Goal: Transaction & Acquisition: Obtain resource

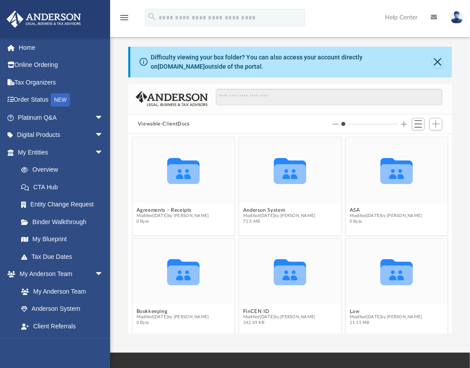
scroll to position [209, 0]
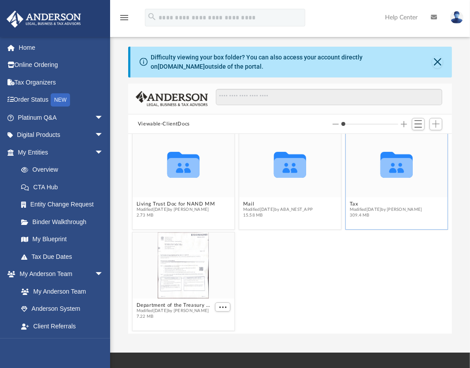
click at [395, 199] on figcaption "Tax Modified [DATE] by [PERSON_NAME] 309.4 MB" at bounding box center [397, 209] width 102 height 23
click at [384, 167] on icon "grid" at bounding box center [396, 168] width 32 height 20
click at [353, 262] on div "Department of the Treasury notice.pdf Modified [DATE] by [PERSON_NAME] 7.22 MB" at bounding box center [290, 281] width 320 height 103
click at [358, 178] on div "Collaborated Folder" at bounding box center [397, 164] width 102 height 66
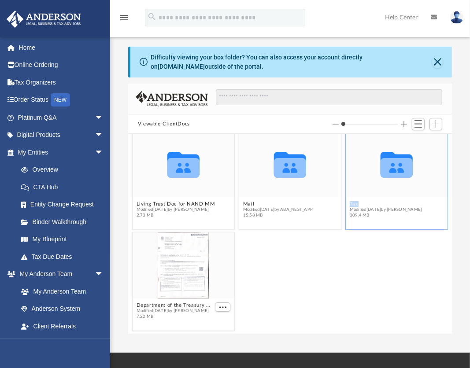
click at [358, 178] on div "Collaborated Folder" at bounding box center [397, 164] width 102 height 66
drag, startPoint x: 358, startPoint y: 178, endPoint x: 344, endPoint y: 287, distance: 110.2
click at [344, 287] on div "Collaborated Folder Bookkeeping Modified [DATE] by [PERSON_NAME] 0 Byte Collabo…" at bounding box center [290, 129] width 320 height 405
click at [344, 287] on div "Department of the Treasury notice.pdf Modified [DATE] by [PERSON_NAME] 7.22 MB" at bounding box center [290, 281] width 320 height 103
click at [351, 175] on div "Collaborated Folder" at bounding box center [397, 164] width 102 height 66
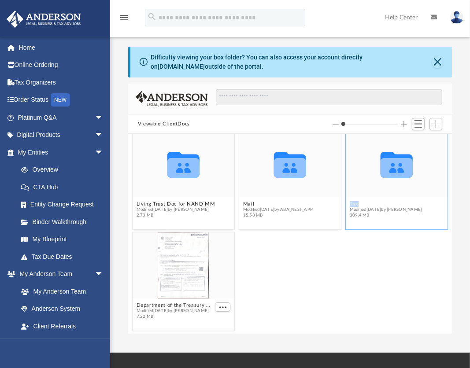
click at [351, 175] on div "Collaborated Folder" at bounding box center [397, 164] width 102 height 66
drag, startPoint x: 351, startPoint y: 175, endPoint x: 375, endPoint y: 180, distance: 24.3
click at [375, 180] on icon "Collaborated Folder" at bounding box center [396, 164] width 61 height 40
click at [359, 168] on div "Collaborated Folder" at bounding box center [397, 164] width 102 height 66
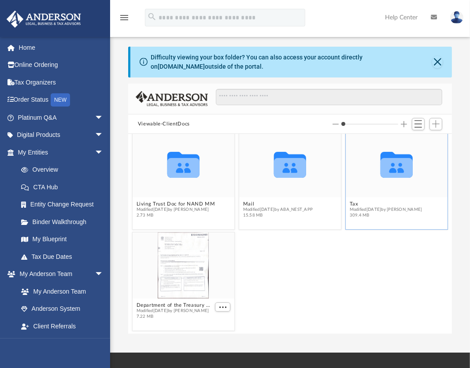
click at [360, 171] on div "Collaborated Folder" at bounding box center [397, 164] width 102 height 66
click at [386, 201] on figure "Collaborated Folder Tax Modified [DATE] by [PERSON_NAME] 309.4 MB" at bounding box center [397, 176] width 102 height 90
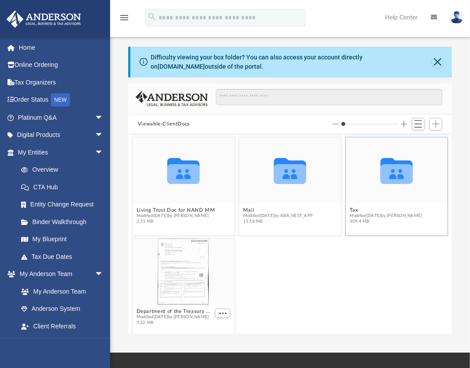
click at [386, 187] on icon "Collaborated Folder" at bounding box center [396, 171] width 61 height 40
click at [389, 180] on icon "grid" at bounding box center [396, 174] width 32 height 20
click at [393, 180] on icon "grid" at bounding box center [396, 174] width 32 height 20
drag, startPoint x: 370, startPoint y: 189, endPoint x: 353, endPoint y: 178, distance: 21.0
click at [353, 178] on div "Collaborated Folder" at bounding box center [397, 170] width 102 height 66
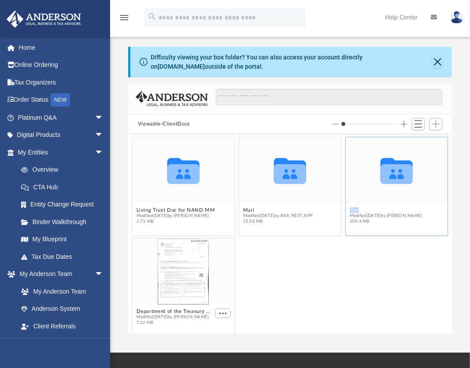
click at [353, 178] on div "Collaborated Folder" at bounding box center [397, 170] width 102 height 66
drag, startPoint x: 353, startPoint y: 178, endPoint x: 392, endPoint y: 191, distance: 41.2
click at [392, 191] on div "Collaborated Folder" at bounding box center [397, 170] width 102 height 66
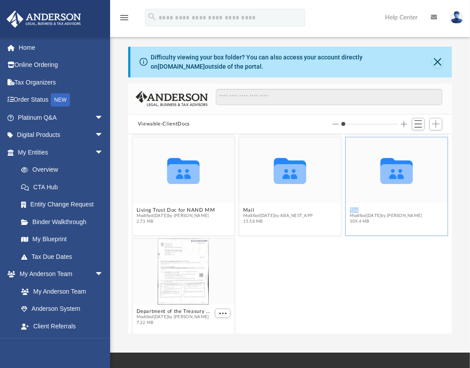
click at [392, 191] on div "Collaborated Folder" at bounding box center [397, 170] width 102 height 66
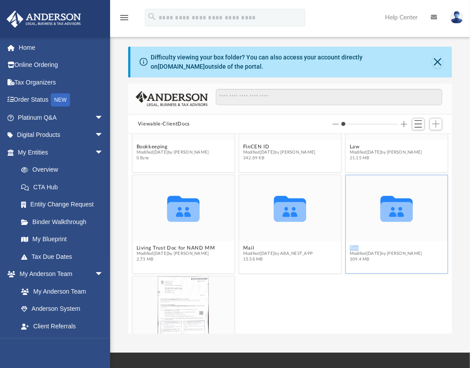
scroll to position [147, 0]
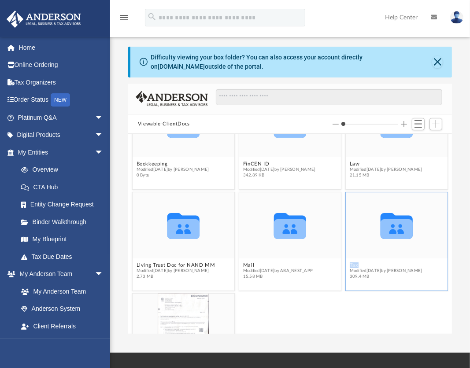
click at [379, 240] on icon "Collaborated Folder" at bounding box center [396, 226] width 61 height 40
click at [383, 252] on div "Collaborated Folder" at bounding box center [397, 225] width 102 height 66
click at [382, 254] on div "Collaborated Folder" at bounding box center [397, 225] width 102 height 66
click at [389, 243] on icon "Collaborated Folder" at bounding box center [396, 226] width 61 height 40
click at [390, 241] on icon "Collaborated Folder" at bounding box center [396, 226] width 61 height 40
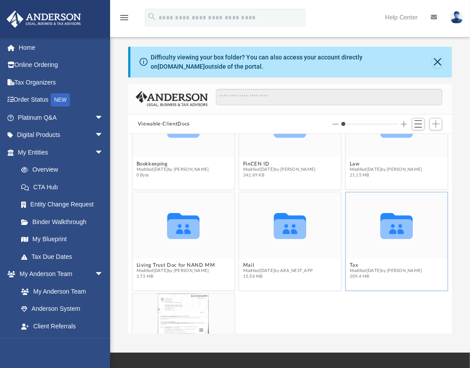
click at [394, 232] on icon "grid" at bounding box center [396, 226] width 32 height 26
click at [394, 229] on icon "grid" at bounding box center [396, 229] width 32 height 20
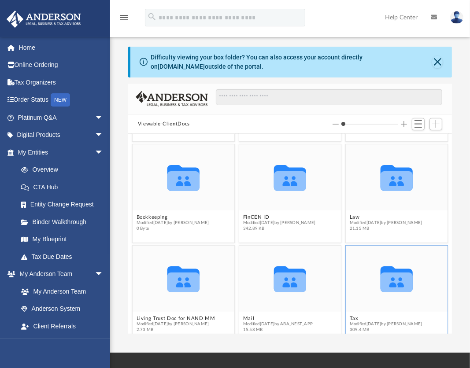
scroll to position [96, 0]
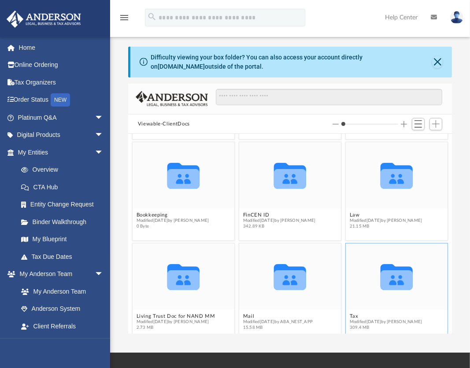
click at [394, 264] on icon "Collaborated Folder" at bounding box center [396, 277] width 61 height 40
click at [384, 265] on icon "grid" at bounding box center [396, 277] width 32 height 26
click at [381, 262] on icon "Collaborated Folder" at bounding box center [396, 277] width 61 height 40
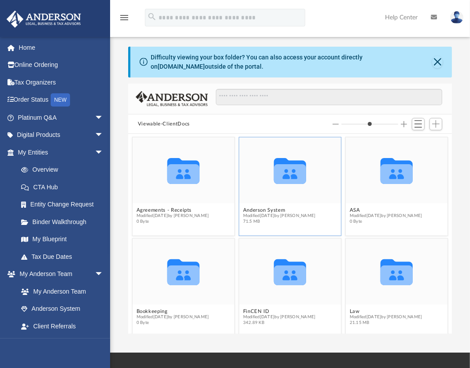
scroll to position [193, 317]
click at [386, 269] on icon "grid" at bounding box center [396, 275] width 32 height 20
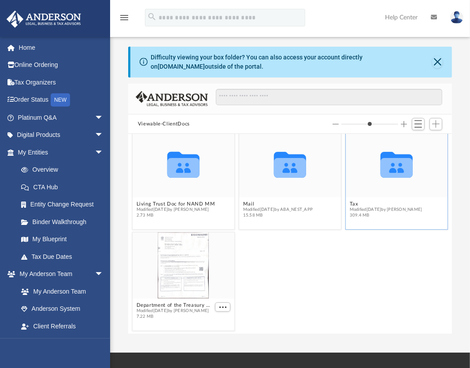
click at [417, 195] on div "Collaborated Folder" at bounding box center [397, 164] width 102 height 66
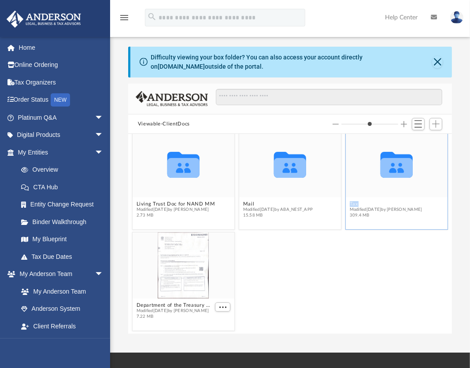
click at [417, 195] on div "Collaborated Folder" at bounding box center [397, 164] width 102 height 66
click at [380, 171] on icon "grid" at bounding box center [396, 168] width 32 height 20
click at [383, 175] on icon "grid" at bounding box center [396, 168] width 32 height 20
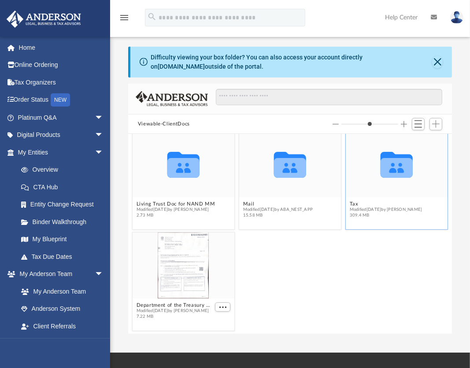
click at [387, 176] on icon "grid" at bounding box center [396, 168] width 32 height 20
click at [388, 177] on icon "grid" at bounding box center [396, 168] width 32 height 20
click at [402, 133] on div "Viewable-ClientDocs" at bounding box center [290, 123] width 324 height 19
click at [403, 124] on button "Increase column size" at bounding box center [404, 124] width 6 height 6
click at [402, 134] on div at bounding box center [290, 134] width 324 height 1
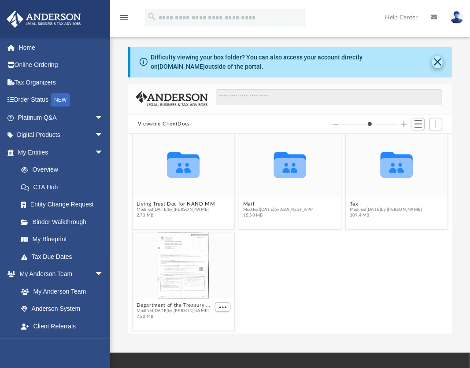
click at [439, 60] on button "Close" at bounding box center [437, 62] width 11 height 12
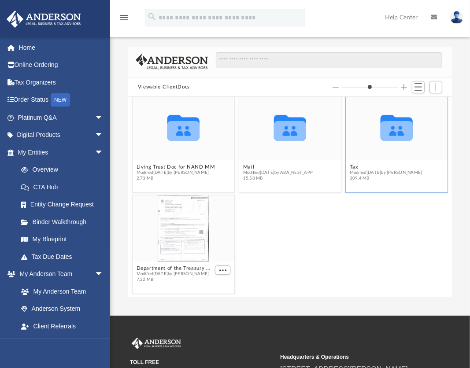
click at [392, 135] on icon "grid" at bounding box center [396, 128] width 32 height 26
click at [393, 134] on icon "grid" at bounding box center [396, 128] width 32 height 26
click at [394, 136] on icon "grid" at bounding box center [396, 131] width 32 height 20
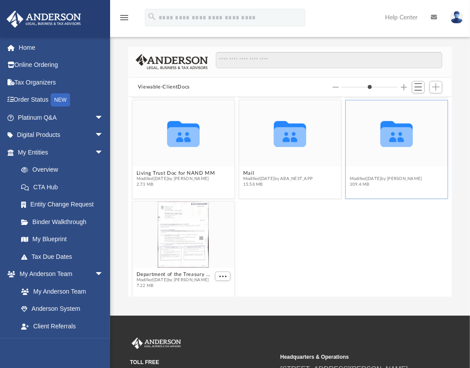
click at [370, 166] on figure "Collaborated Folder Tax Modified [DATE] by [PERSON_NAME] 309.4 MB" at bounding box center [397, 145] width 102 height 90
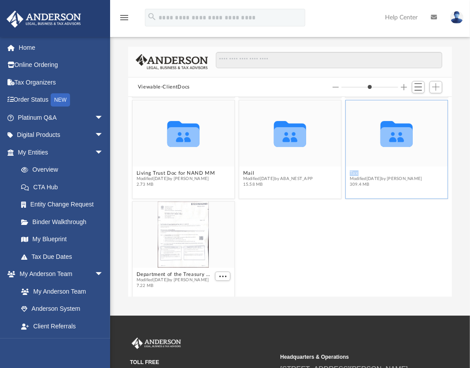
click at [370, 166] on figure "Collaborated Folder Tax Modified [DATE] by [PERSON_NAME] 309.4 MB" at bounding box center [397, 145] width 102 height 90
drag, startPoint x: 370, startPoint y: 166, endPoint x: 394, endPoint y: 112, distance: 59.3
click at [394, 112] on div "Collaborated Folder" at bounding box center [397, 133] width 102 height 66
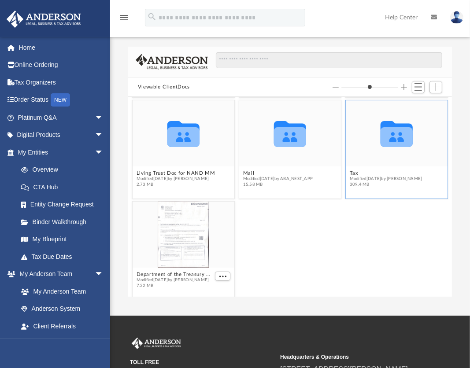
click at [394, 112] on div "Collaborated Folder" at bounding box center [397, 133] width 102 height 66
click at [388, 125] on icon "grid" at bounding box center [396, 134] width 32 height 26
drag, startPoint x: 388, startPoint y: 125, endPoint x: 395, endPoint y: 159, distance: 34.5
click at [395, 159] on div "Collaborated Folder" at bounding box center [397, 133] width 102 height 66
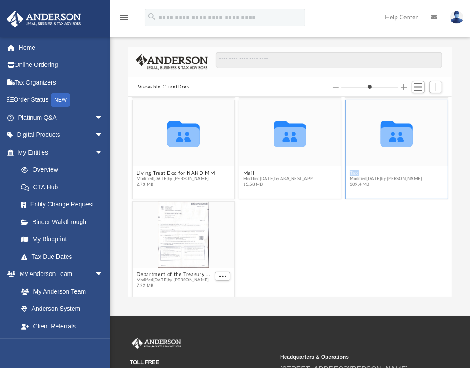
click at [395, 159] on div "Collaborated Folder" at bounding box center [397, 133] width 102 height 66
drag, startPoint x: 395, startPoint y: 159, endPoint x: 392, endPoint y: 135, distance: 23.9
click at [392, 135] on icon "grid" at bounding box center [396, 137] width 32 height 20
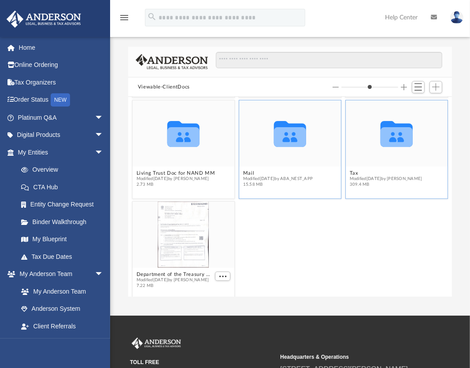
click at [265, 156] on div "Collaborated Folder" at bounding box center [290, 133] width 102 height 66
click at [393, 158] on div "Collaborated Folder" at bounding box center [397, 133] width 102 height 66
drag, startPoint x: 393, startPoint y: 158, endPoint x: 378, endPoint y: 121, distance: 40.1
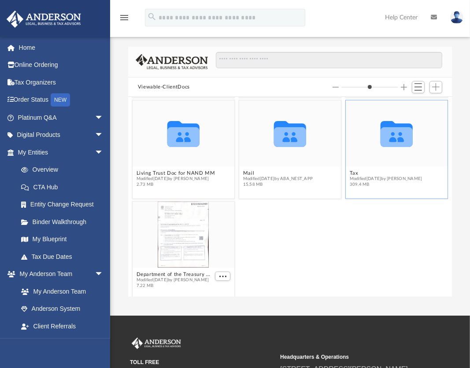
click at [378, 121] on icon "Collaborated Folder" at bounding box center [396, 134] width 61 height 40
drag, startPoint x: 378, startPoint y: 121, endPoint x: 431, endPoint y: 173, distance: 75.0
click at [431, 173] on figcaption "Tax Modified [DATE] by [PERSON_NAME] 309.4 MB" at bounding box center [397, 178] width 102 height 23
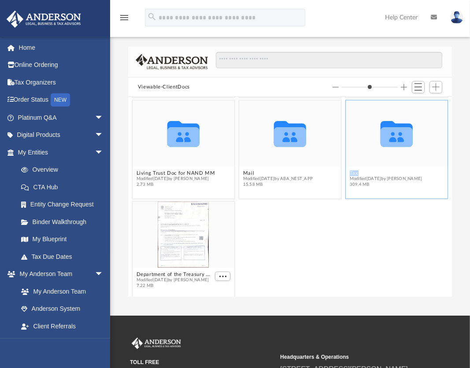
click at [431, 173] on figcaption "Tax Modified [DATE] by [PERSON_NAME] 309.4 MB" at bounding box center [397, 178] width 102 height 23
click at [377, 151] on icon "Collaborated Folder" at bounding box center [396, 134] width 61 height 40
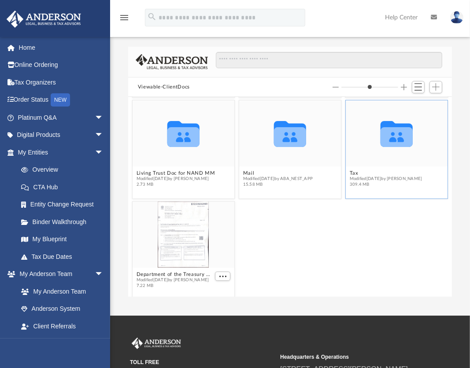
click at [384, 155] on div "Collaborated Folder" at bounding box center [397, 133] width 102 height 66
click at [382, 153] on icon "Collaborated Folder" at bounding box center [396, 134] width 61 height 40
click at [383, 148] on icon "Collaborated Folder" at bounding box center [396, 134] width 61 height 40
click at [380, 144] on icon "grid" at bounding box center [396, 137] width 32 height 20
click at [385, 138] on icon "grid" at bounding box center [396, 134] width 32 height 26
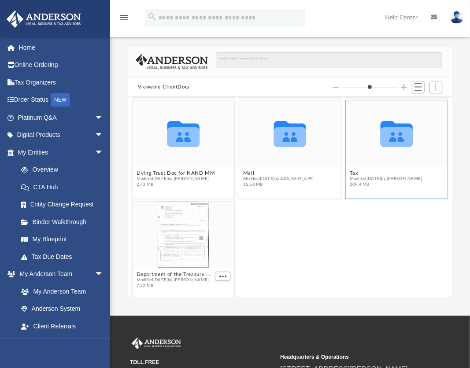
click at [383, 138] on icon "grid" at bounding box center [396, 137] width 32 height 20
click at [380, 143] on icon "grid" at bounding box center [396, 137] width 32 height 20
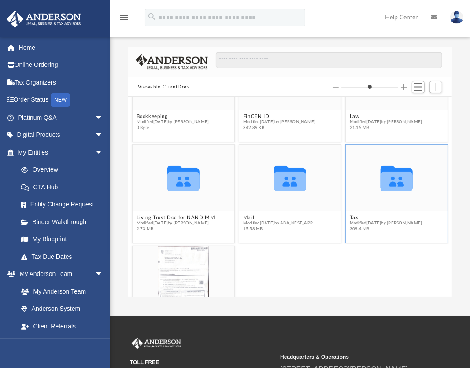
scroll to position [157, 0]
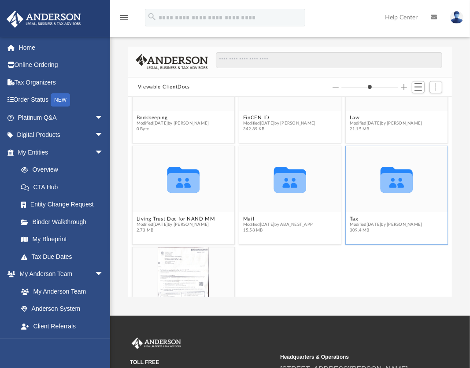
click at [418, 172] on icon "Collaborated Folder" at bounding box center [396, 179] width 61 height 40
click at [410, 170] on icon "Collaborated Folder" at bounding box center [396, 179] width 61 height 40
click at [405, 166] on icon "Collaborated Folder" at bounding box center [396, 179] width 61 height 40
click at [404, 167] on icon "Collaborated Folder" at bounding box center [396, 179] width 61 height 40
click at [380, 188] on icon "grid" at bounding box center [396, 183] width 32 height 20
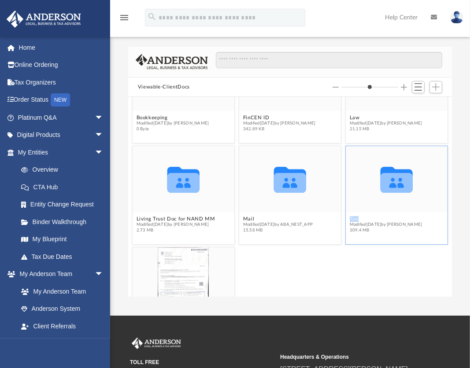
click at [380, 188] on icon "grid" at bounding box center [396, 183] width 32 height 20
drag, startPoint x: 379, startPoint y: 188, endPoint x: 416, endPoint y: 192, distance: 37.2
click at [416, 192] on icon "Collaborated Folder" at bounding box center [396, 179] width 61 height 40
click at [387, 200] on div "Collaborated Folder" at bounding box center [397, 179] width 102 height 66
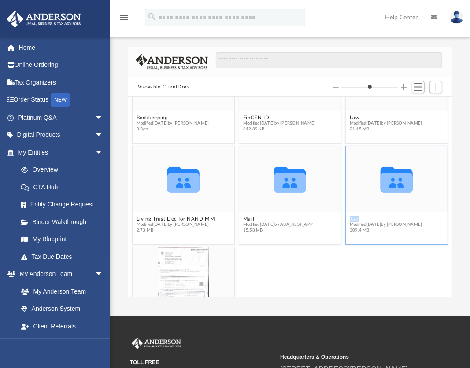
click at [387, 200] on div "Collaborated Folder" at bounding box center [397, 179] width 102 height 66
click at [347, 177] on div "Collaborated Folder" at bounding box center [397, 179] width 102 height 66
click at [383, 170] on icon "grid" at bounding box center [396, 180] width 32 height 26
click at [382, 175] on icon "grid" at bounding box center [396, 183] width 32 height 20
click at [382, 186] on icon "grid" at bounding box center [396, 183] width 32 height 20
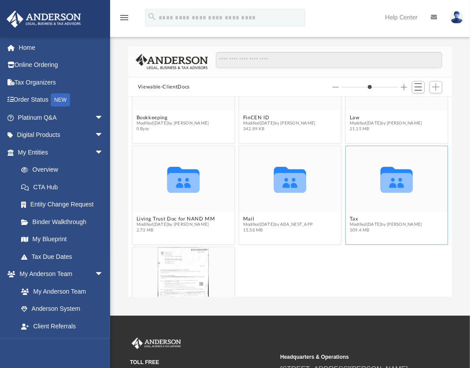
click at [384, 184] on icon "grid" at bounding box center [396, 183] width 32 height 20
click at [281, 203] on div "Collaborated Folder" at bounding box center [290, 179] width 102 height 66
click at [270, 201] on div "Collaborated Folder" at bounding box center [290, 179] width 102 height 66
click at [267, 203] on div "Collaborated Folder" at bounding box center [290, 179] width 102 height 66
click at [297, 208] on div "Collaborated Folder" at bounding box center [290, 179] width 102 height 66
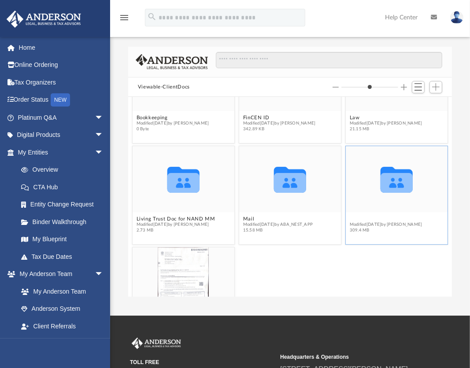
click at [389, 216] on button "Tax" at bounding box center [386, 219] width 73 height 6
click at [386, 217] on button "Tax" at bounding box center [386, 219] width 73 height 6
click at [386, 216] on button "Tax" at bounding box center [386, 219] width 73 height 6
click at [386, 204] on div "Collaborated Folder" at bounding box center [397, 179] width 102 height 66
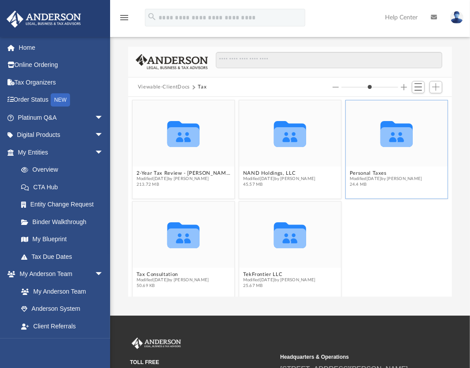
click at [389, 185] on span "24.4 MB" at bounding box center [386, 185] width 73 height 6
click at [385, 186] on span "24.4 MB" at bounding box center [386, 185] width 73 height 6
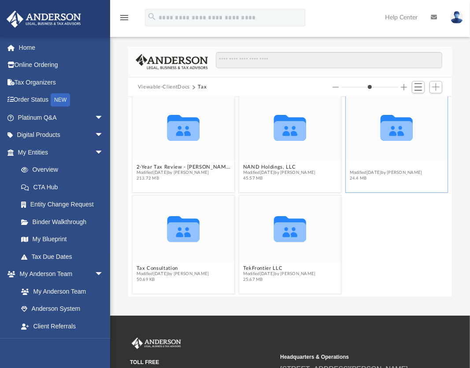
click at [370, 166] on button "Personal Taxes" at bounding box center [386, 167] width 73 height 6
click at [361, 172] on span "Modified Thu Jul 24 2025 by Alex Price" at bounding box center [386, 173] width 73 height 6
click at [361, 174] on span "Modified Thu Jul 24 2025 by Alex Price" at bounding box center [386, 173] width 73 height 6
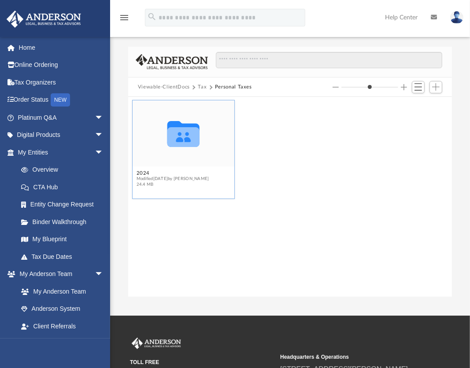
click at [177, 147] on icon "grid" at bounding box center [183, 137] width 32 height 20
click at [177, 138] on icon "grid" at bounding box center [183, 134] width 32 height 26
click at [182, 147] on icon "grid" at bounding box center [183, 137] width 32 height 20
click at [173, 144] on icon "grid" at bounding box center [183, 137] width 32 height 20
click at [185, 142] on icon "grid" at bounding box center [183, 137] width 32 height 20
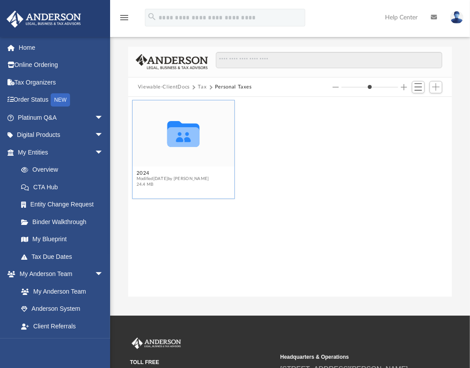
click at [190, 143] on icon "grid" at bounding box center [183, 137] width 32 height 20
click at [184, 173] on button "2024" at bounding box center [172, 173] width 73 height 6
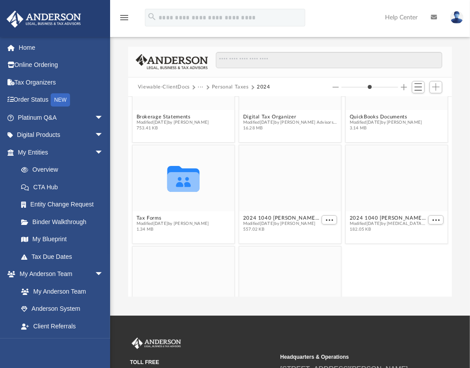
scroll to position [60, 0]
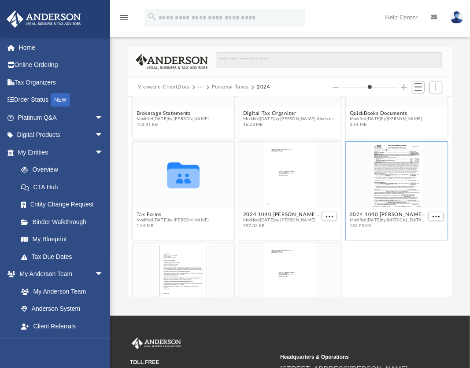
click at [387, 187] on div "grid" at bounding box center [397, 175] width 102 height 66
click at [386, 183] on div "grid" at bounding box center [397, 175] width 102 height 66
click at [383, 194] on div "grid" at bounding box center [397, 175] width 102 height 66
click at [378, 194] on div "grid" at bounding box center [397, 175] width 102 height 66
click at [380, 190] on div "grid" at bounding box center [397, 175] width 102 height 66
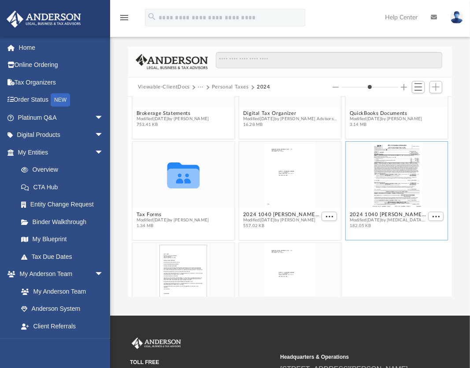
click at [387, 180] on div "grid" at bounding box center [397, 175] width 102 height 66
click at [389, 175] on div "grid" at bounding box center [397, 175] width 102 height 66
click at [392, 172] on div "grid" at bounding box center [397, 175] width 102 height 66
click at [292, 178] on div "grid" at bounding box center [290, 175] width 102 height 66
click at [294, 173] on div "grid" at bounding box center [290, 175] width 102 height 66
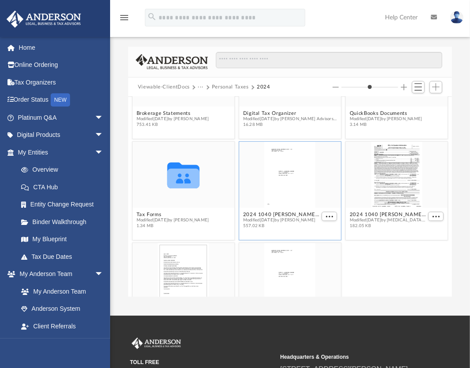
click at [290, 161] on div "grid" at bounding box center [290, 175] width 102 height 66
click at [328, 214] on button "More options" at bounding box center [329, 216] width 16 height 9
click at [283, 194] on div "grid" at bounding box center [290, 175] width 102 height 66
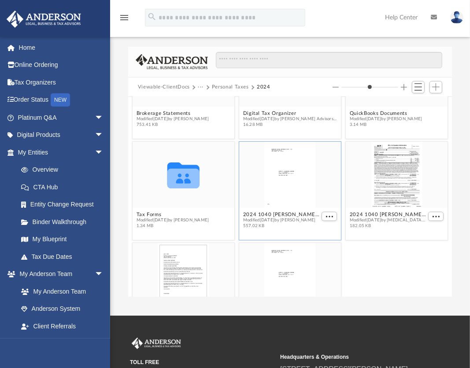
click at [272, 177] on div "grid" at bounding box center [290, 175] width 102 height 66
click at [273, 173] on div "grid" at bounding box center [290, 175] width 102 height 66
click at [275, 181] on div "grid" at bounding box center [290, 175] width 102 height 66
click at [275, 183] on div "grid" at bounding box center [290, 175] width 102 height 66
click at [272, 186] on div "grid" at bounding box center [290, 175] width 102 height 66
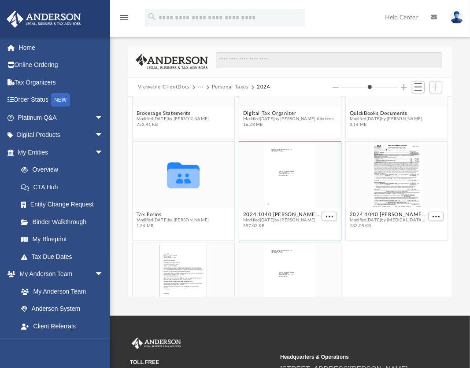
click at [271, 166] on div "grid" at bounding box center [290, 175] width 102 height 66
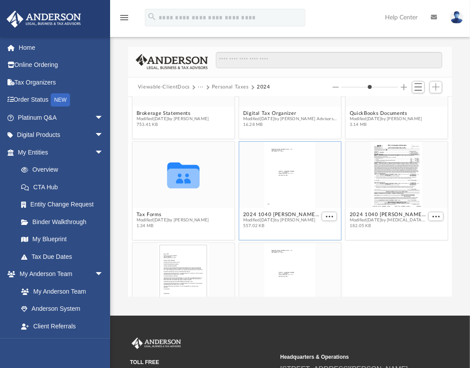
click at [271, 166] on div "grid" at bounding box center [290, 175] width 102 height 66
click at [281, 201] on div "grid" at bounding box center [290, 175] width 102 height 66
click at [280, 196] on div "grid" at bounding box center [290, 175] width 102 height 66
click at [276, 196] on div "grid" at bounding box center [290, 175] width 102 height 66
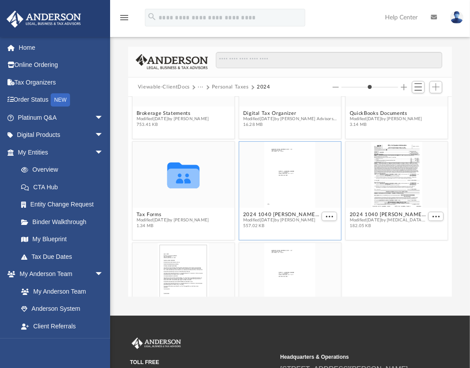
click at [276, 195] on div "grid" at bounding box center [290, 175] width 102 height 66
click at [282, 190] on div "grid" at bounding box center [290, 175] width 102 height 66
click at [277, 192] on div "grid" at bounding box center [290, 175] width 102 height 66
click at [388, 177] on div "grid" at bounding box center [397, 175] width 102 height 66
click at [282, 180] on div "grid" at bounding box center [290, 175] width 102 height 66
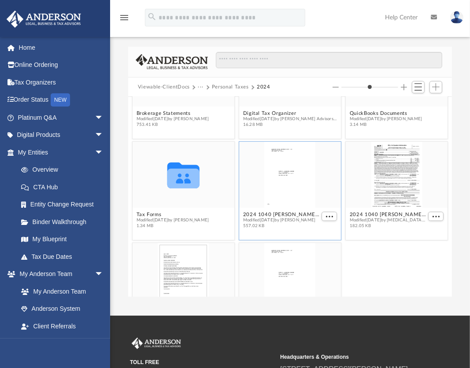
click at [283, 177] on div "grid" at bounding box center [290, 175] width 102 height 66
click at [281, 178] on div "grid" at bounding box center [290, 175] width 102 height 66
click at [284, 181] on div "grid" at bounding box center [290, 175] width 102 height 66
click at [285, 178] on div "grid" at bounding box center [290, 175] width 102 height 66
click at [275, 188] on div "grid" at bounding box center [290, 175] width 102 height 66
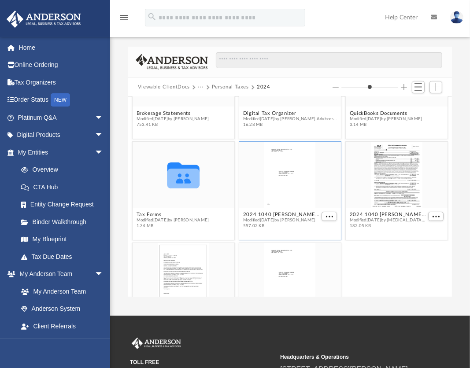
click at [278, 183] on div "grid" at bounding box center [290, 175] width 102 height 66
click at [280, 185] on div "grid" at bounding box center [290, 175] width 102 height 66
click at [280, 189] on div "grid" at bounding box center [290, 175] width 102 height 66
click at [276, 194] on div "grid" at bounding box center [290, 175] width 102 height 66
click at [281, 198] on div "grid" at bounding box center [290, 175] width 102 height 66
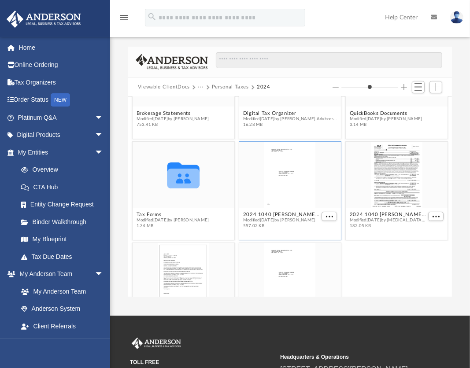
click at [285, 196] on div "grid" at bounding box center [290, 175] width 102 height 66
click at [285, 195] on div "grid" at bounding box center [290, 175] width 102 height 66
click at [357, 213] on button "2024 1040 Gardner, Rayne & Malinna - E File Authorization - Please Sign.pdf" at bounding box center [388, 215] width 77 height 6
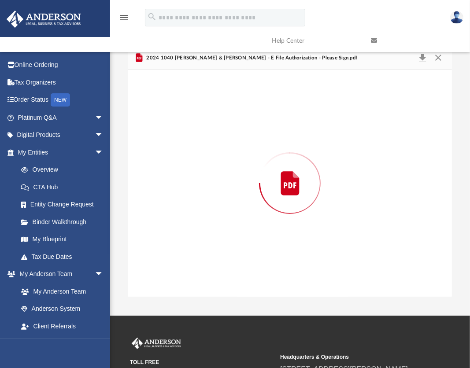
click at [357, 213] on div "Preview" at bounding box center [290, 183] width 324 height 227
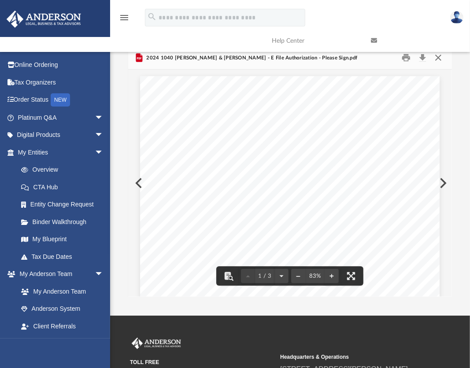
click at [439, 60] on button "Close" at bounding box center [438, 58] width 16 height 14
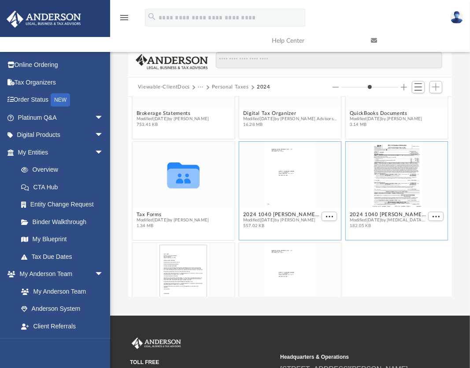
click at [326, 224] on figcaption "2024 1040 Gardner, Rayne & Malinna - Completed Copy.pdf Modified Thu Jul 24 202…" at bounding box center [290, 220] width 102 height 23
click at [309, 217] on button "2024 1040 Gardner, Rayne & Malinna - Completed Copy.pdf" at bounding box center [281, 215] width 77 height 6
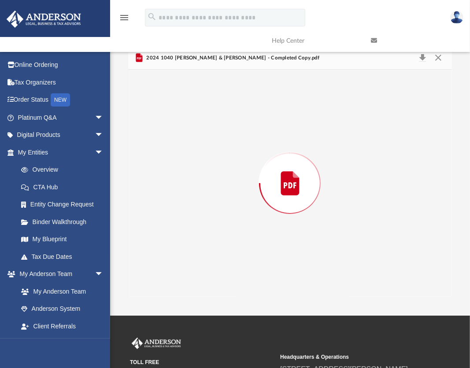
click at [309, 217] on div "Preview" at bounding box center [290, 183] width 324 height 227
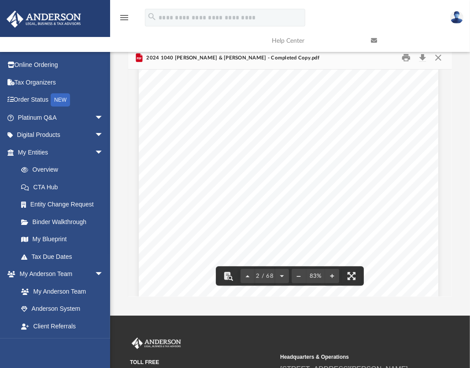
scroll to position [0, 1]
click at [425, 54] on link at bounding box center [413, 40] width 99 height 35
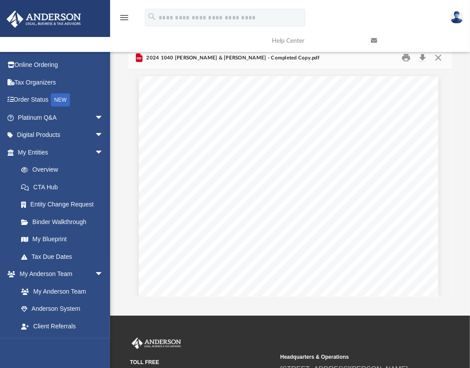
click at [423, 56] on link at bounding box center [413, 40] width 99 height 35
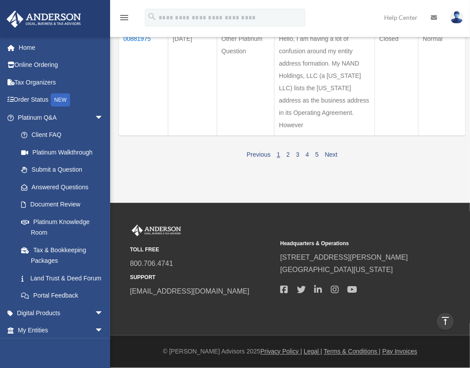
scroll to position [1267, 0]
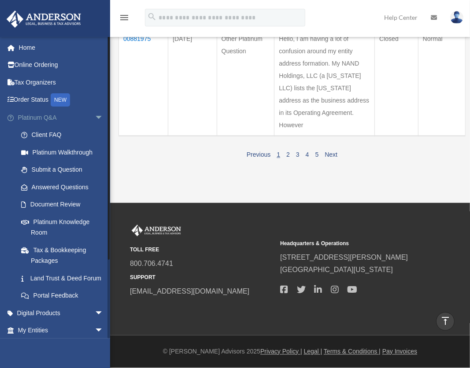
click at [95, 117] on span "arrow_drop_down" at bounding box center [104, 118] width 18 height 18
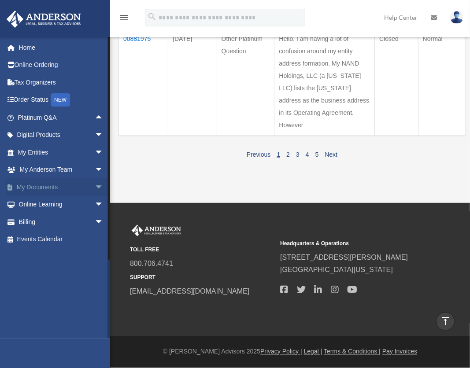
click at [95, 188] on span "arrow_drop_down" at bounding box center [104, 187] width 18 height 18
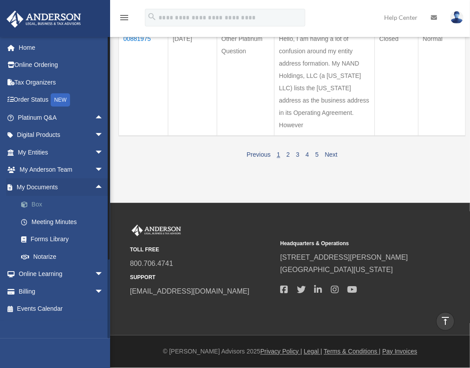
click at [66, 203] on link "Box" at bounding box center [64, 205] width 104 height 18
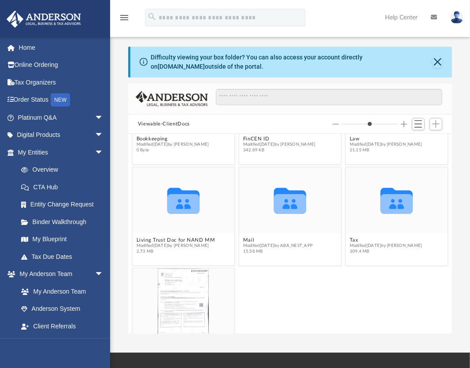
scroll to position [173, 0]
click at [384, 245] on span "Modified Thu Jul 24 2025 by Alex Price" at bounding box center [386, 246] width 73 height 6
click at [350, 241] on button "Tax" at bounding box center [386, 239] width 73 height 6
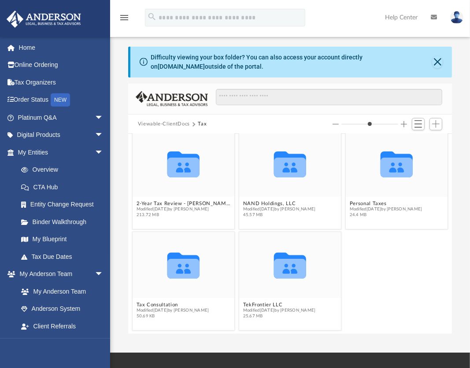
scroll to position [0, 0]
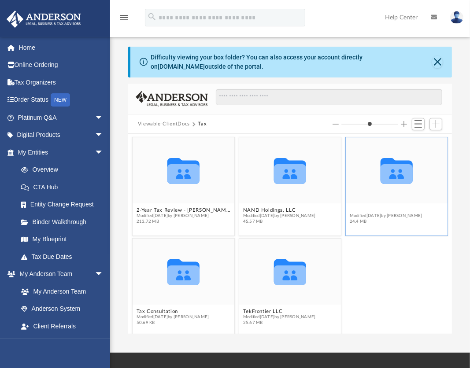
click at [359, 210] on button "Personal Taxes" at bounding box center [386, 210] width 73 height 6
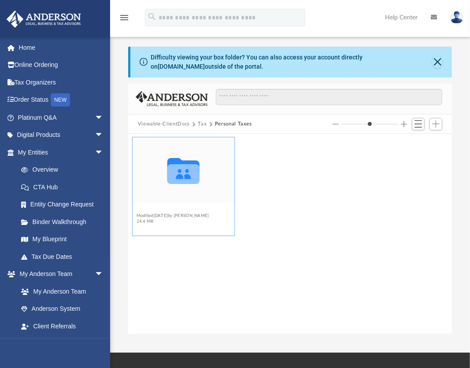
click at [141, 211] on button "2024" at bounding box center [172, 210] width 73 height 6
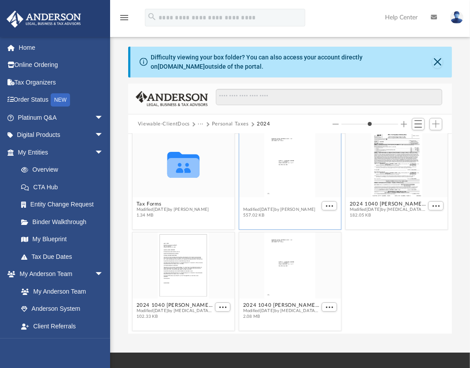
scroll to position [101, 0]
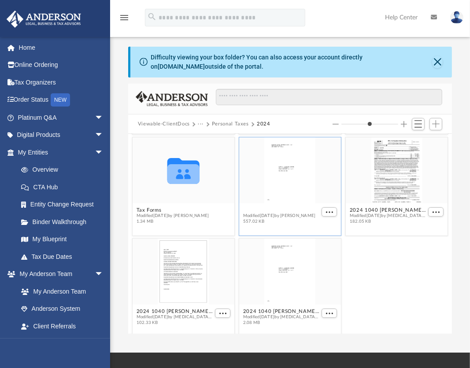
click at [268, 204] on figcaption "2024 1040 Gardner, Rayne & Malinna - Completed Copy.pdf Modified Thu Jul 24 202…" at bounding box center [290, 215] width 102 height 23
click at [256, 217] on span "Modified Thu Jul 24 2025 by Alex Price" at bounding box center [281, 217] width 77 height 6
click at [264, 208] on button "2024 1040 Gardner, Rayne & Malinna - Completed Copy.pdf" at bounding box center [281, 210] width 77 height 6
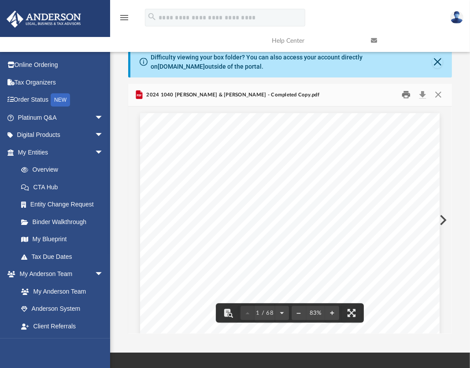
click at [406, 97] on button "Print" at bounding box center [406, 95] width 18 height 14
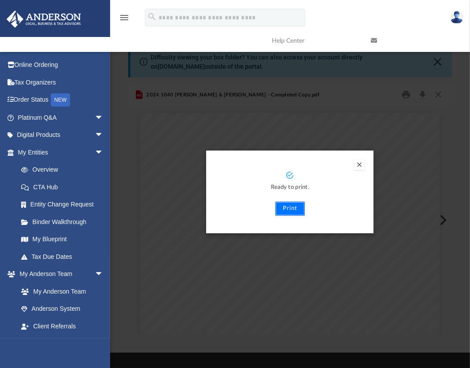
click at [288, 207] on button "Print" at bounding box center [289, 209] width 29 height 14
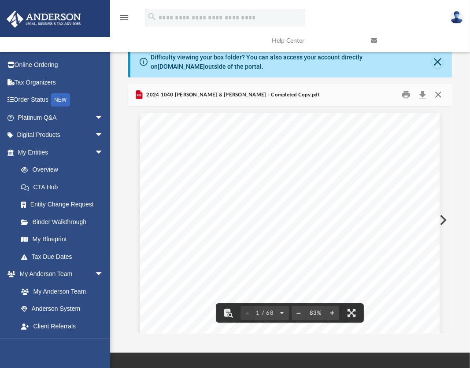
click at [437, 97] on button "Close" at bounding box center [438, 95] width 16 height 14
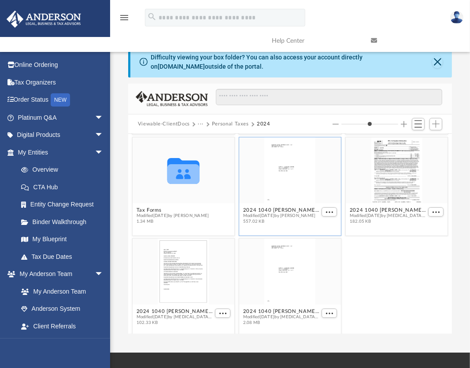
click at [224, 125] on button "Personal Taxes" at bounding box center [230, 124] width 37 height 8
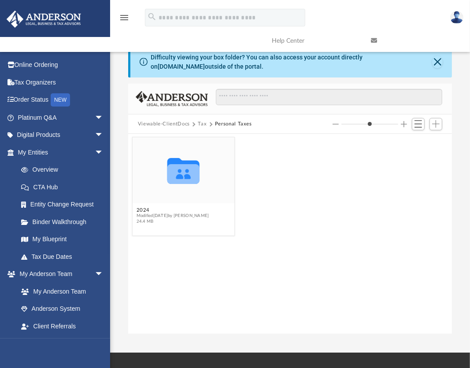
click at [200, 124] on button "Tax" at bounding box center [202, 124] width 9 height 8
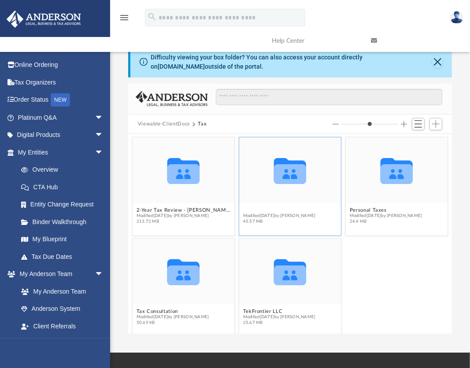
click at [252, 208] on button "NAND Holdings, LLC" at bounding box center [279, 210] width 73 height 6
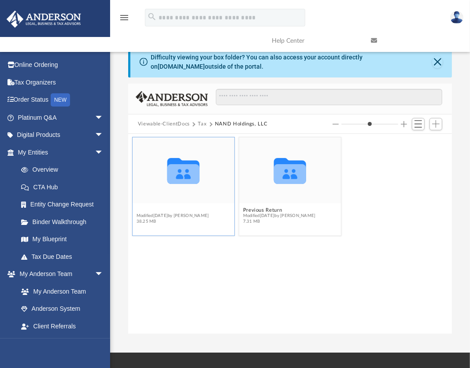
click at [141, 211] on button "2024" at bounding box center [172, 210] width 73 height 6
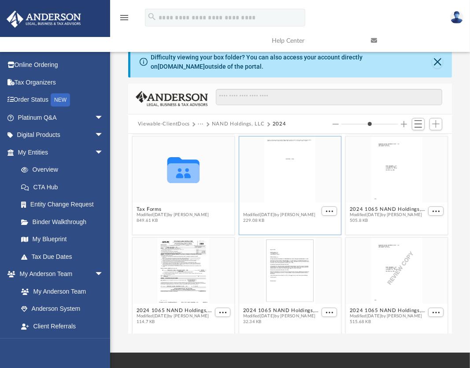
scroll to position [101, 0]
click at [258, 210] on div "Collaborated Folder Bank & Credit Card Statements Modified Sat Feb 22 2025 by R…" at bounding box center [290, 234] width 324 height 200
click at [258, 209] on button "2024 1065 NAND HOLDINGS K-1.pdf" at bounding box center [281, 210] width 77 height 6
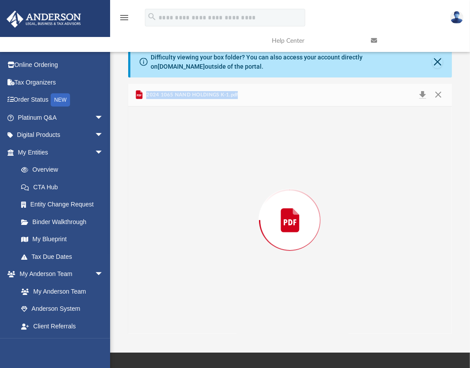
click at [258, 209] on div "Preview" at bounding box center [290, 220] width 324 height 227
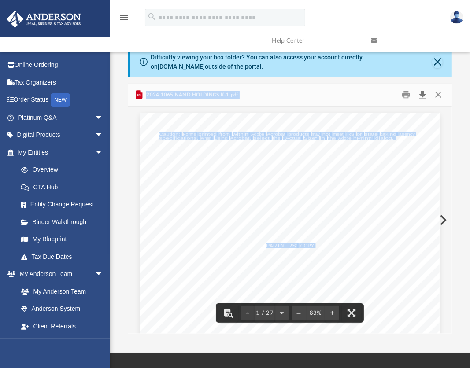
click at [422, 96] on button "Download" at bounding box center [422, 95] width 16 height 14
click at [368, 109] on div "PARTNERS' COPY Caution: Forms printed from within Adobe Acrobat products may no…" at bounding box center [289, 307] width 299 height 401
click at [439, 93] on button "Close" at bounding box center [438, 95] width 16 height 14
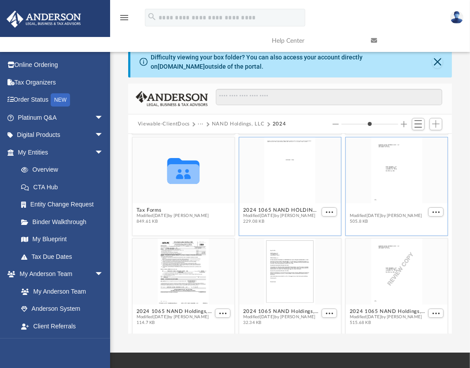
click at [369, 211] on button "2024 1065 NAND Holdings, LLC - Completed Copy.pdf" at bounding box center [388, 210] width 77 height 6
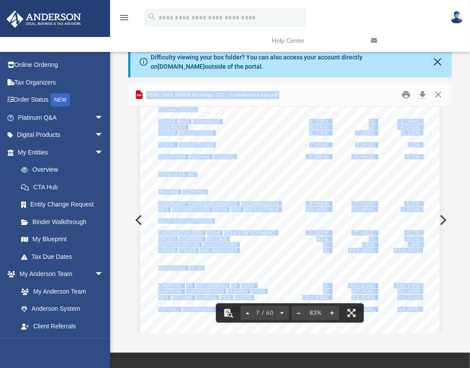
scroll to position [2702, 0]
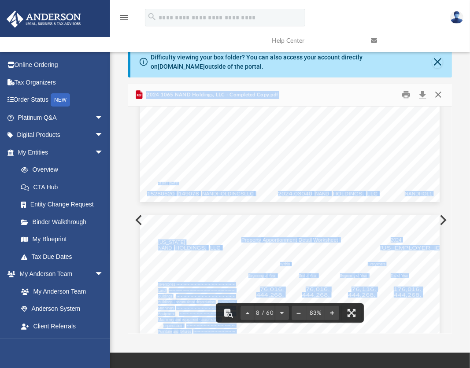
click at [439, 95] on button "Close" at bounding box center [438, 95] width 16 height 14
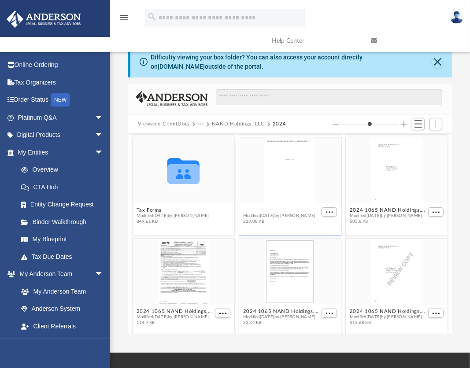
click at [267, 210] on button "2024 1065 NAND HOLDINGS K-1.pdf" at bounding box center [281, 210] width 77 height 6
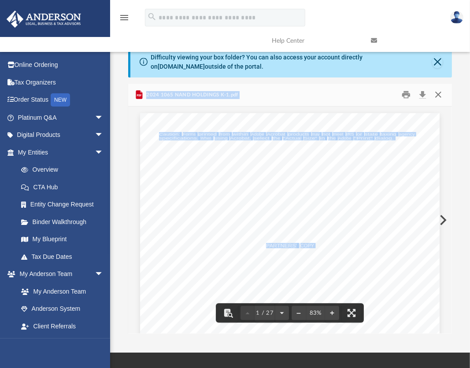
click at [441, 95] on button "Close" at bounding box center [438, 95] width 16 height 14
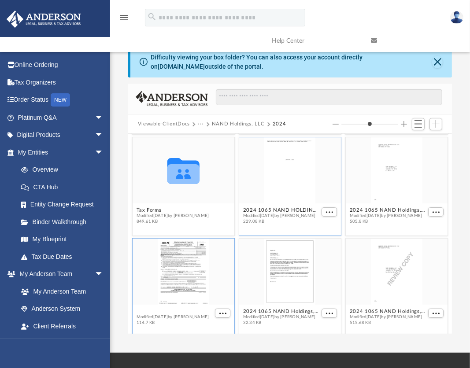
scroll to position [104, 0]
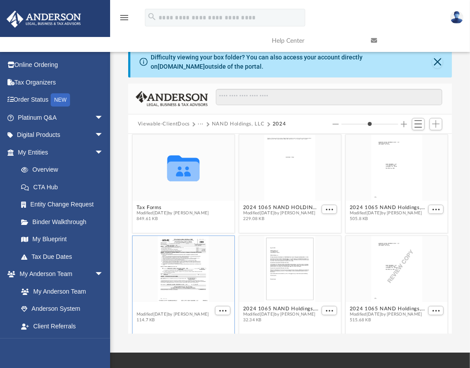
click at [182, 313] on div "2024 1065 NAND Holdings, LLC - e-file authorization - please sign.pdf Modified …" at bounding box center [174, 314] width 77 height 17
click at [159, 307] on button "2024 1065 NAND Holdings, LLC - e-file authorization - please sign.pdf" at bounding box center [174, 309] width 77 height 6
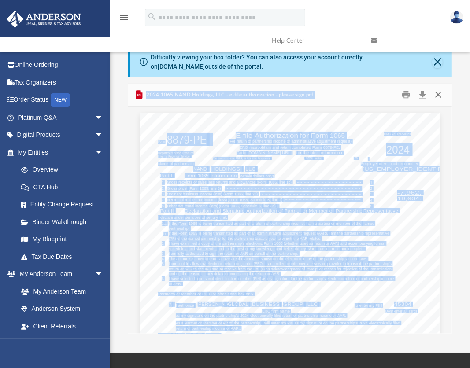
click at [440, 97] on button "Close" at bounding box center [438, 95] width 16 height 14
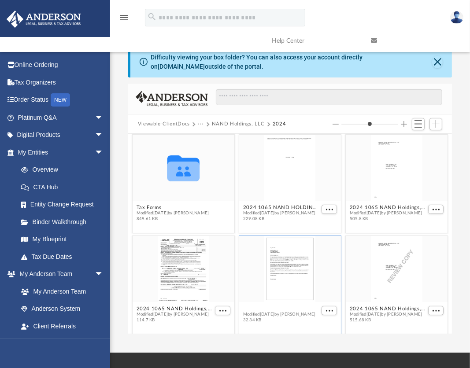
click at [276, 308] on button "2024 1065 NAND Holdings, LLC - Filing Instructions.pdf" at bounding box center [281, 309] width 77 height 6
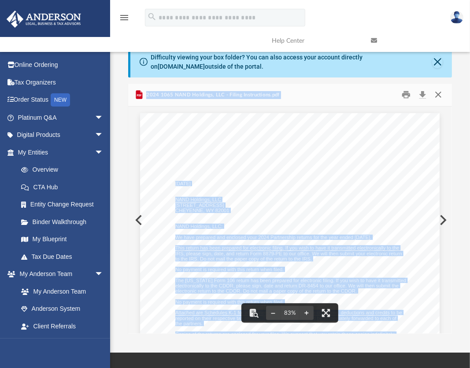
click at [438, 96] on button "Close" at bounding box center [438, 95] width 16 height 14
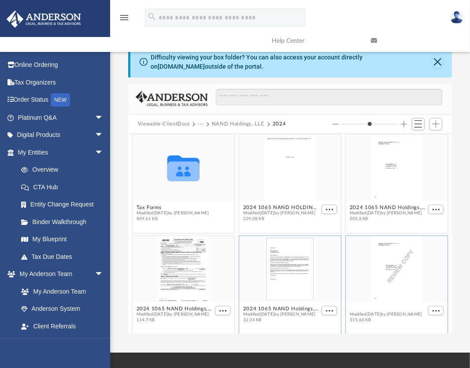
click at [370, 308] on button "2024 1065 NAND Holdings, LLC - Review Copy.pdf" at bounding box center [388, 309] width 77 height 6
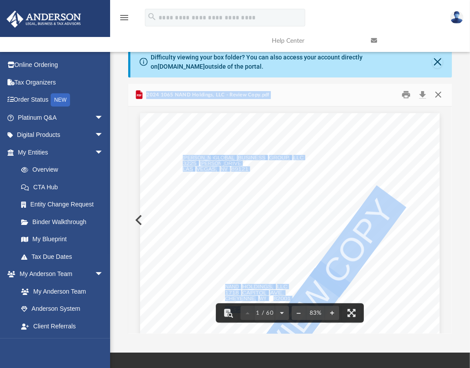
click at [441, 96] on button "Close" at bounding box center [438, 95] width 16 height 14
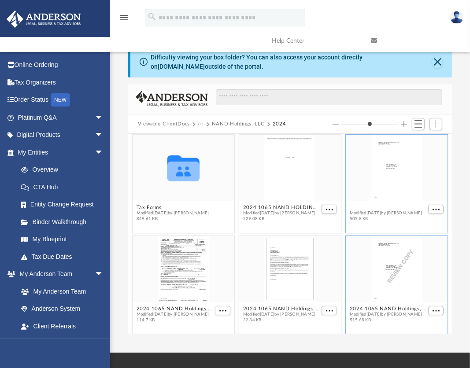
scroll to position [101, 0]
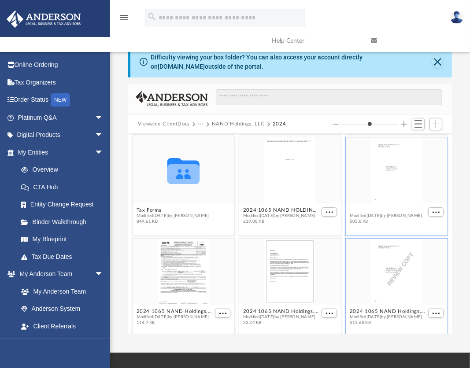
click at [368, 205] on div "Collaborated Folder Bank & Credit Card Statements Modified Sat Feb 22 2025 by R…" at bounding box center [290, 234] width 324 height 200
click at [370, 210] on button "2024 1065 NAND Holdings, LLC - Completed Copy.pdf" at bounding box center [388, 210] width 77 height 6
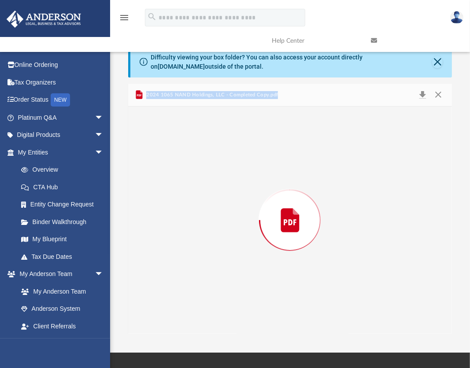
click at [370, 210] on div "Preview" at bounding box center [290, 220] width 324 height 227
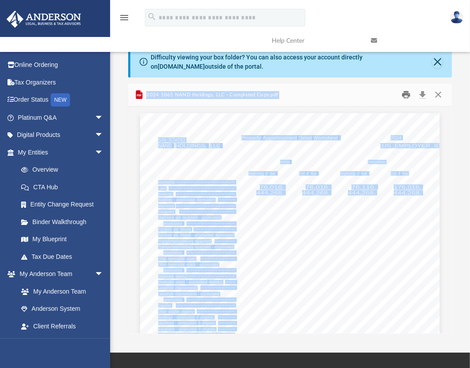
drag, startPoint x: 370, startPoint y: 210, endPoint x: 405, endPoint y: 96, distance: 119.3
click at [405, 96] on button "Print" at bounding box center [406, 95] width 18 height 14
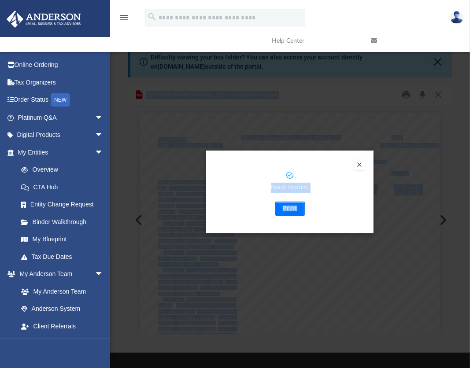
click at [295, 207] on button "Print" at bounding box center [289, 209] width 29 height 14
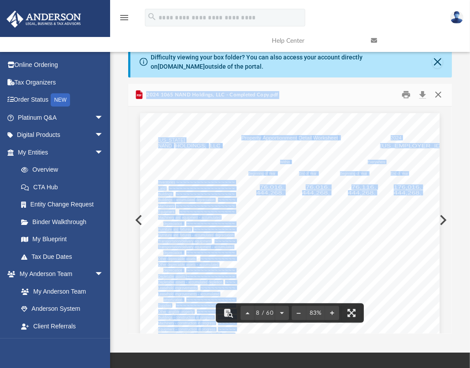
click at [440, 96] on button "Close" at bounding box center [438, 95] width 16 height 14
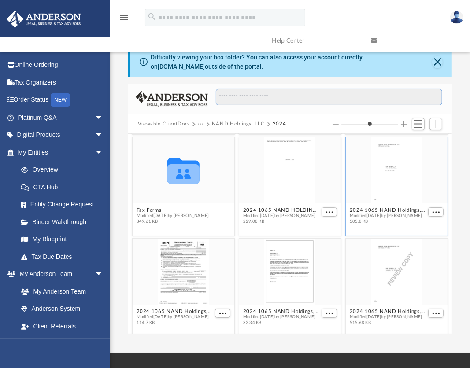
drag, startPoint x: 440, startPoint y: 96, endPoint x: 331, endPoint y: 120, distance: 111.8
click at [331, 120] on div "Viewable-ClientDocs ··· NAND Holdings, LLC 2024 Collaborated Folder Bank & Cred…" at bounding box center [290, 209] width 324 height 251
click at [208, 123] on span at bounding box center [207, 124] width 4 height 4
click at [177, 122] on button "Viewable-ClientDocs" at bounding box center [164, 124] width 52 height 8
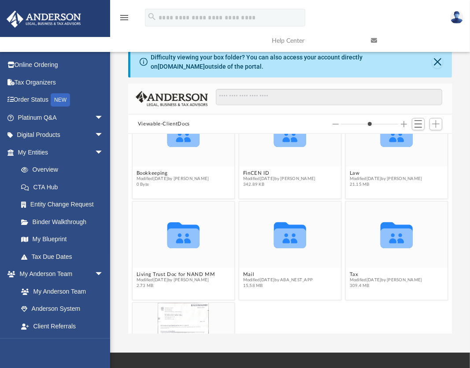
scroll to position [139, 0]
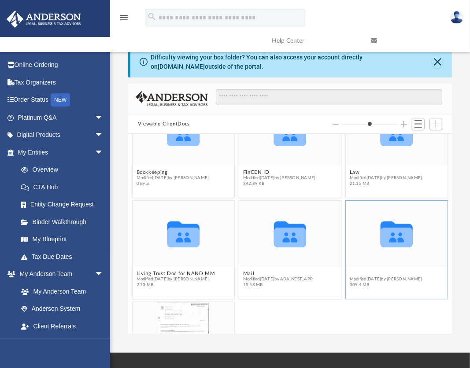
click at [350, 273] on button "Tax" at bounding box center [386, 274] width 73 height 6
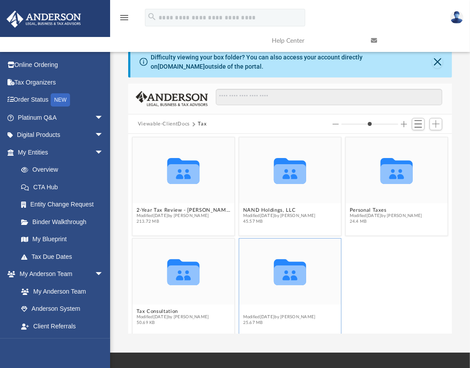
scroll to position [3, 0]
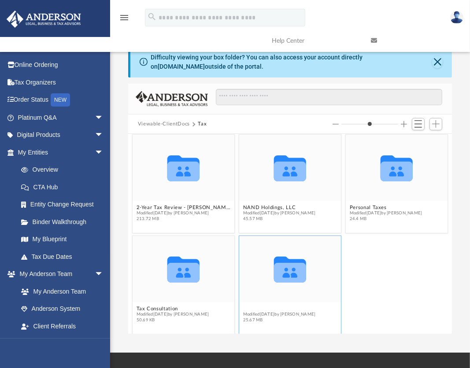
click at [267, 311] on div "Collaborated Folder 2-Year Tax Review - Barley Bowler Modified Thu Jun 26 2025 …" at bounding box center [290, 234] width 324 height 200
click at [259, 308] on button "TekFrontier LLC" at bounding box center [279, 309] width 73 height 6
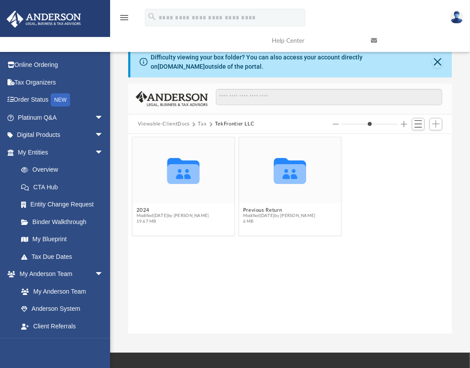
scroll to position [0, 0]
click at [147, 206] on figcaption "2024 Modified Thu Jul 3 2025 by Nestor Reyes 19.67 MB" at bounding box center [184, 215] width 102 height 23
click at [144, 209] on button "2024" at bounding box center [172, 210] width 73 height 6
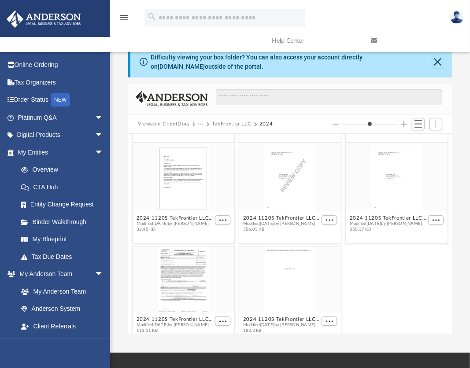
scroll to position [105, 0]
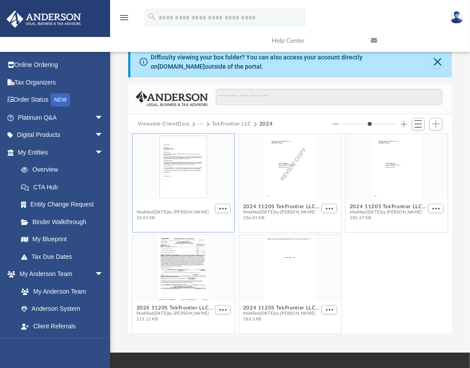
click at [169, 203] on figcaption "2024 1120S TekFrontier LLC - Filing Instructions.pdf Modified Fri Jun 27 2025 b…" at bounding box center [184, 212] width 102 height 23
drag, startPoint x: 169, startPoint y: 203, endPoint x: 154, endPoint y: 204, distance: 14.6
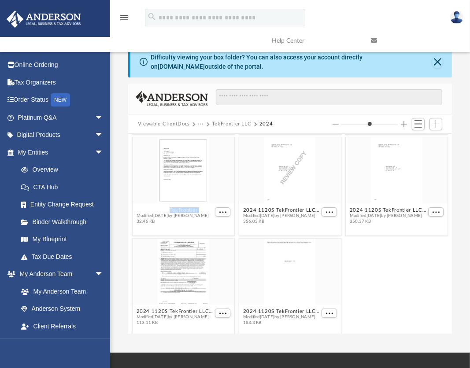
click at [154, 204] on div "Collaborated Folder 2024 QuickBooks Docs Modified Sat Feb 22 2025 by Rayne Gard…" at bounding box center [290, 234] width 324 height 200
click at [154, 204] on figcaption "2024 1120S TekFrontier LLC - Filing Instructions.pdf Modified Fri Jun 27 2025 b…" at bounding box center [184, 215] width 102 height 23
drag, startPoint x: 154, startPoint y: 204, endPoint x: 151, endPoint y: 209, distance: 5.5
click at [151, 209] on button "2024 1120S TekFrontier LLC - Filing Instructions.pdf" at bounding box center [174, 210] width 77 height 6
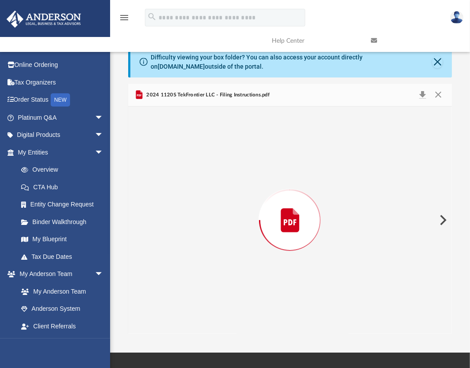
click at [151, 209] on div "Preview" at bounding box center [290, 220] width 324 height 227
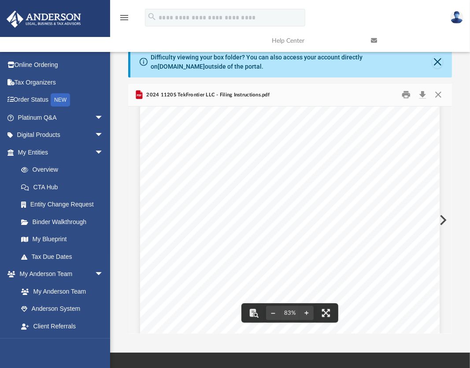
scroll to position [21, 0]
click at [440, 96] on button "Close" at bounding box center [438, 95] width 16 height 14
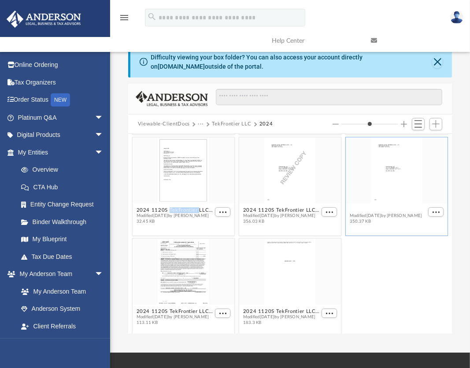
click at [400, 209] on button "2024 1120S TekFrontier LLC - Completed Copy.pdf" at bounding box center [388, 210] width 77 height 6
type input "*"
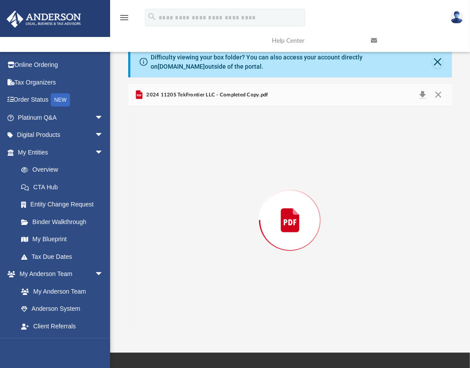
click at [400, 209] on div "Preview" at bounding box center [290, 220] width 324 height 227
drag, startPoint x: 400, startPoint y: 209, endPoint x: 404, endPoint y: 94, distance: 114.5
click at [404, 94] on button "Print" at bounding box center [406, 95] width 18 height 14
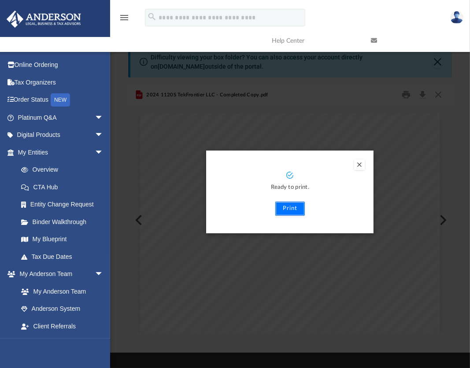
click at [287, 210] on button "Print" at bounding box center [289, 209] width 29 height 14
